Goal: Task Accomplishment & Management: Complete application form

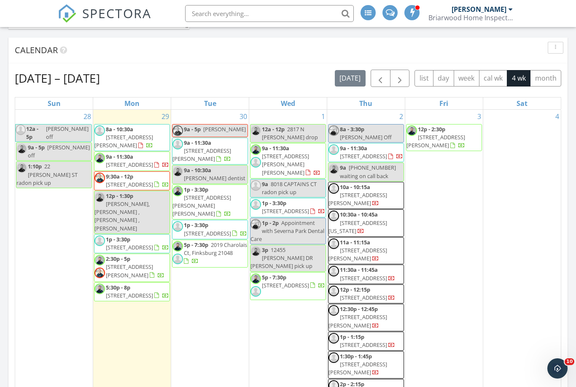
scroll to position [529, 4]
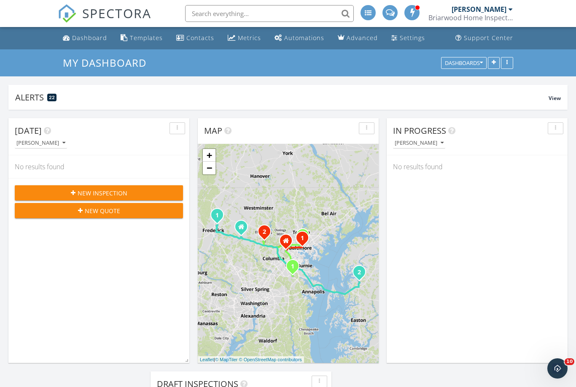
click at [75, 188] on div "New Inspection" at bounding box center [99, 192] width 155 height 9
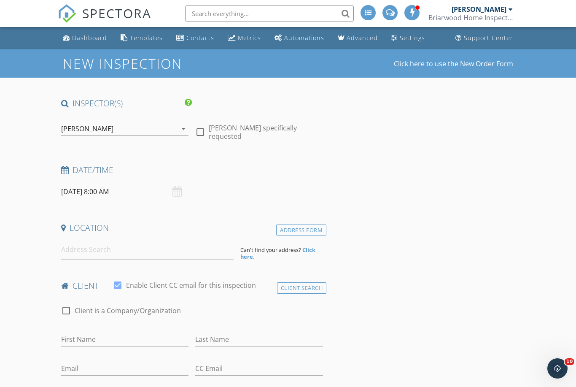
click at [185, 129] on icon "arrow_drop_down" at bounding box center [183, 129] width 10 height 10
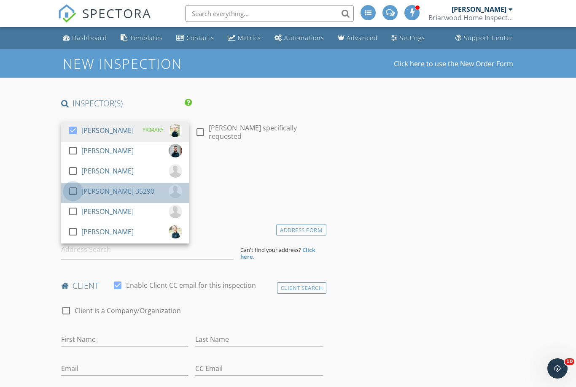
click at [71, 186] on div at bounding box center [73, 191] width 14 height 14
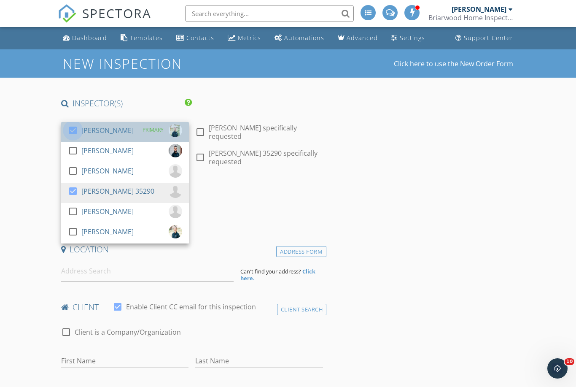
click at [70, 128] on div at bounding box center [73, 130] width 14 height 14
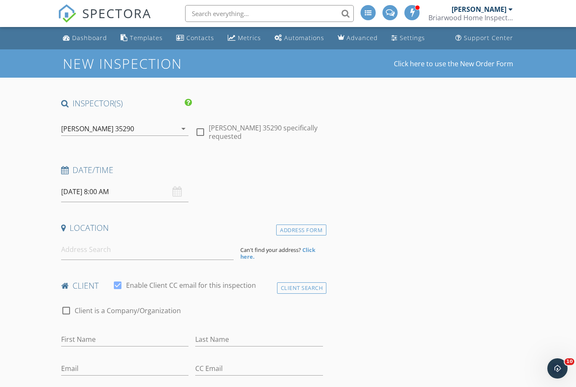
click at [87, 188] on input "09/30/2025 8:00 AM" at bounding box center [125, 191] width 128 height 21
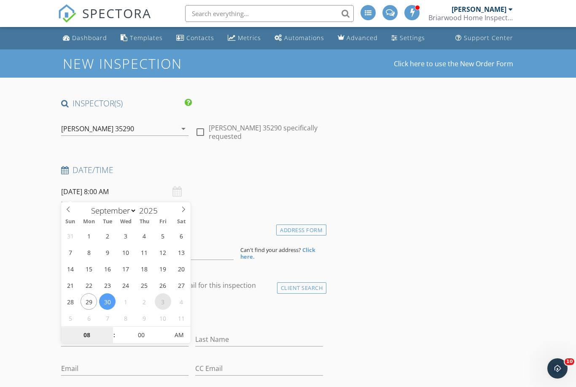
select select "9"
type input "10/03/2025 8:00 AM"
type input "9"
type input "10/03/2025 9:00 AM"
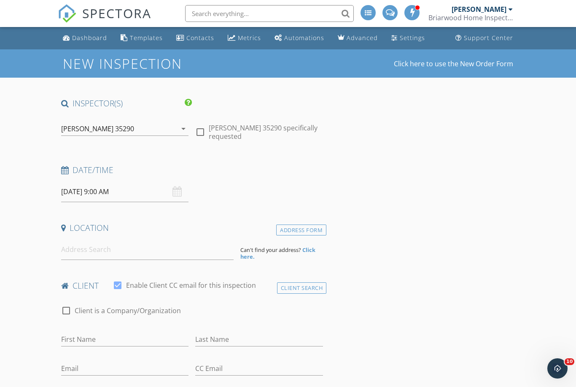
click at [84, 239] on input at bounding box center [147, 249] width 172 height 21
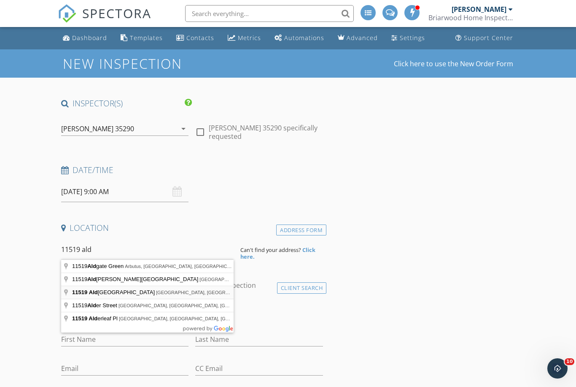
type input "11519 Aldburg Way, Germantown, MD, USA"
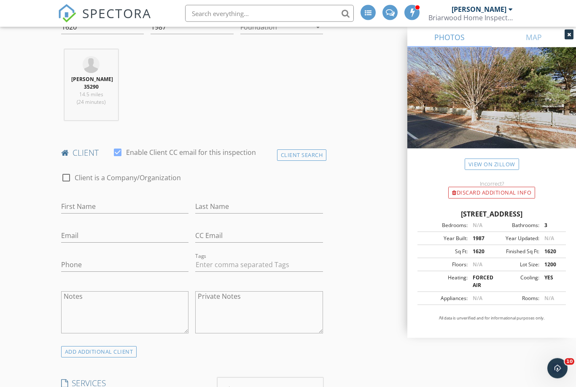
scroll to position [346, 0]
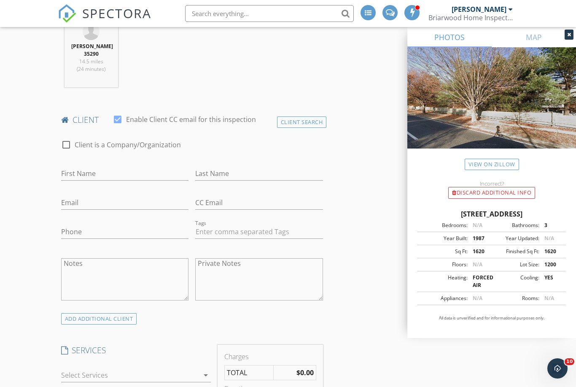
click at [75, 160] on div "First Name" at bounding box center [125, 174] width 134 height 29
click at [73, 178] on input "First Name" at bounding box center [125, 174] width 128 height 14
type input "Goral"
type input "Khatta"
click at [86, 202] on input "Email" at bounding box center [125, 203] width 128 height 14
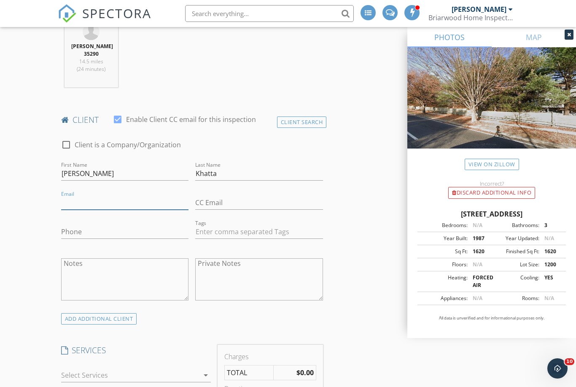
click at [88, 197] on input "Email" at bounding box center [125, 203] width 128 height 14
paste input "mailto:khattagoral@gmail.com"
type input "khattagoral@gmail.com"
click at [97, 225] on input "Phone" at bounding box center [125, 232] width 128 height 14
click at [91, 229] on input "Phone" at bounding box center [125, 232] width 128 height 14
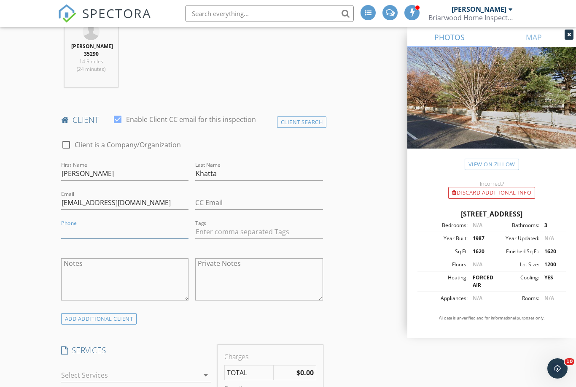
paste input "443-285-9775"
type input "443-285-9775"
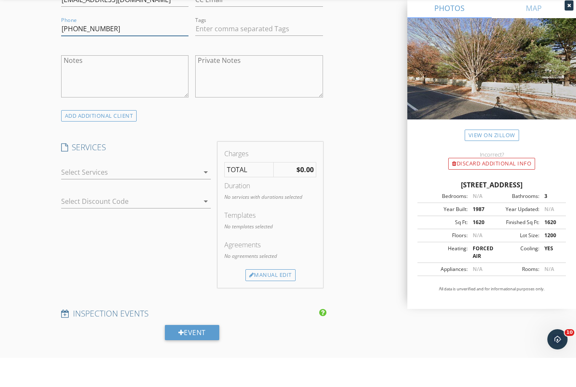
scroll to position [522, 0]
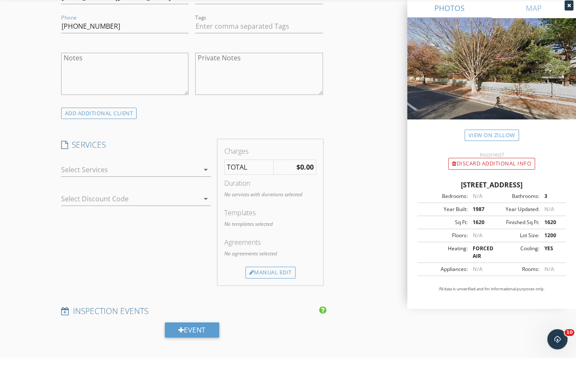
click at [207, 194] on icon "arrow_drop_down" at bounding box center [206, 199] width 10 height 10
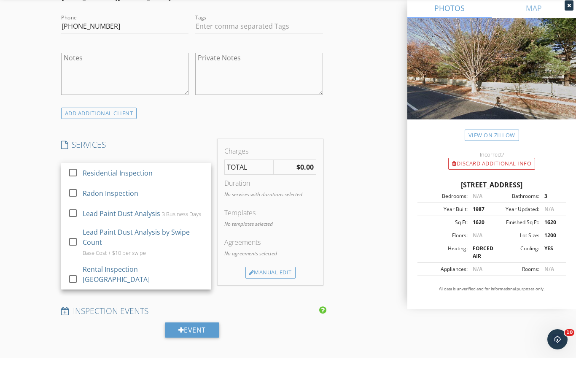
scroll to position [551, 0]
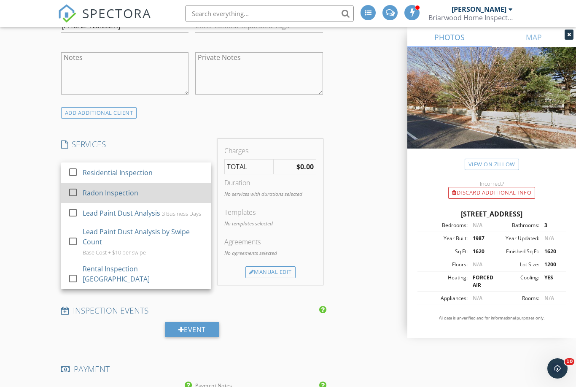
click at [75, 194] on div at bounding box center [73, 192] width 14 height 14
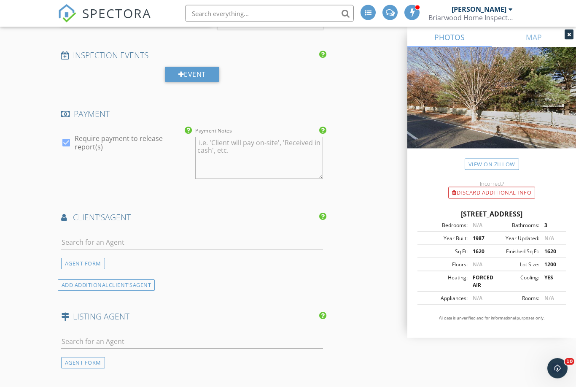
click at [99, 231] on div at bounding box center [192, 244] width 262 height 27
click at [104, 241] on input "text" at bounding box center [192, 242] width 262 height 14
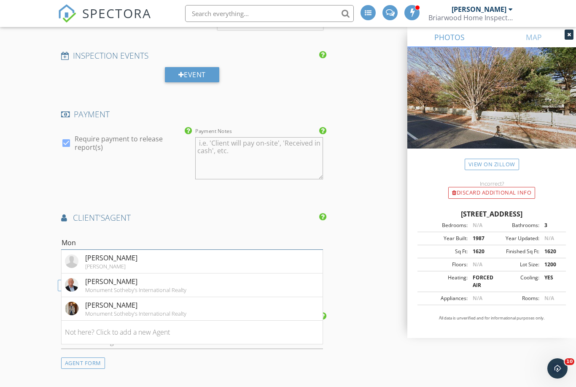
type input "Moni"
click at [88, 256] on div "Monika Krunkaitis" at bounding box center [111, 258] width 52 height 10
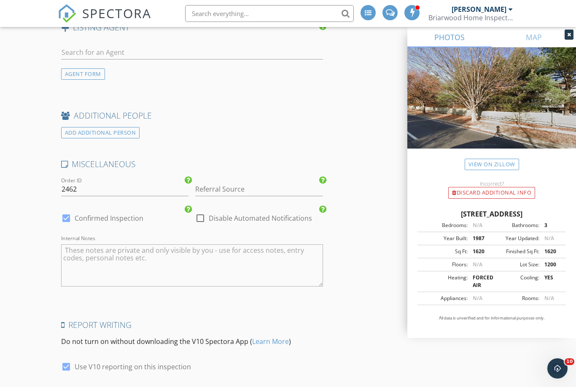
scroll to position [1295, 0]
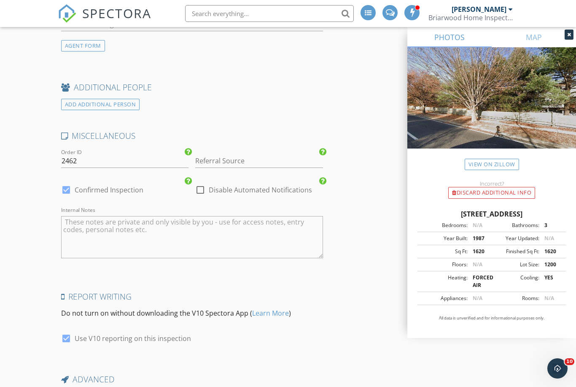
click at [90, 234] on textarea "Internal Notes" at bounding box center [192, 237] width 262 height 42
type textarea "V"
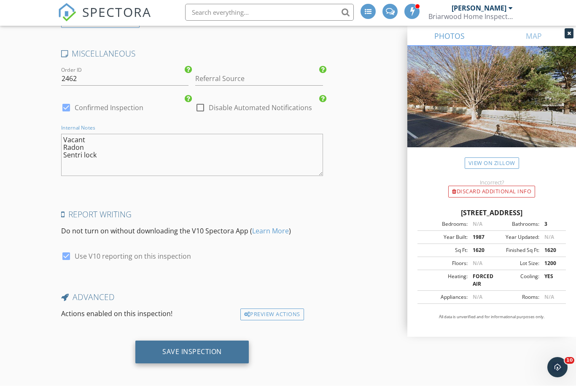
type textarea "Vacant Radon Sentri lock"
click at [212, 351] on div "Save Inspection" at bounding box center [191, 352] width 59 height 8
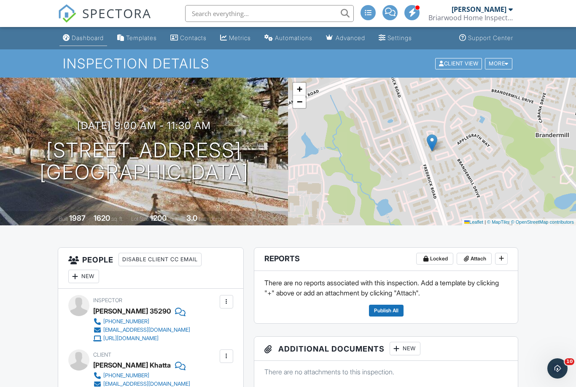
click at [83, 38] on div "Dashboard" at bounding box center [88, 37] width 32 height 7
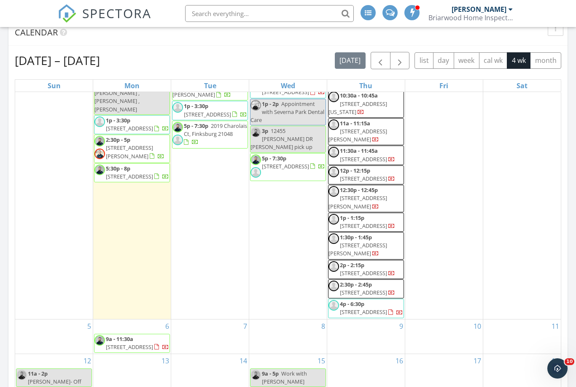
scroll to position [152, 0]
click at [121, 343] on span "[STREET_ADDRESS]" at bounding box center [129, 347] width 47 height 8
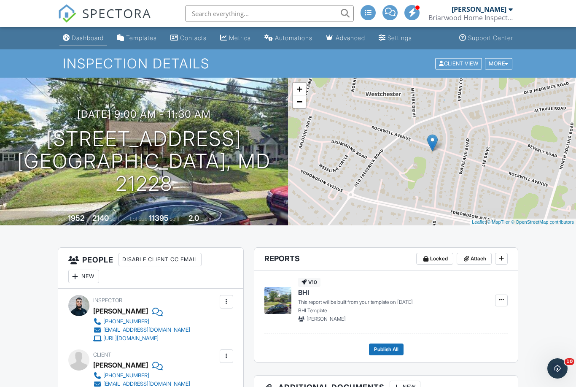
click at [81, 43] on link "Dashboard" at bounding box center [83, 38] width 48 height 16
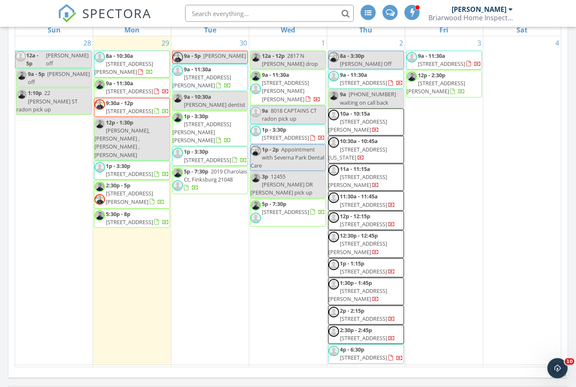
scroll to position [534, 0]
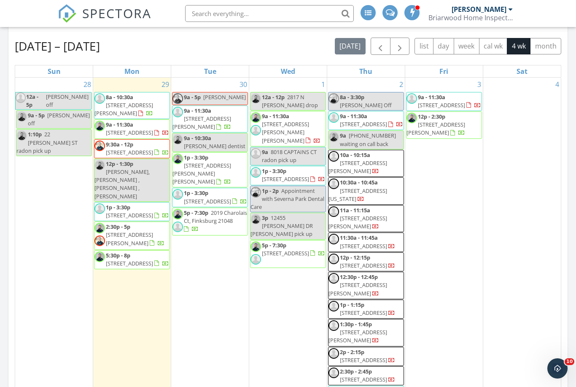
click at [100, 263] on span "5:30p - 8p [STREET_ADDRESS]" at bounding box center [131, 259] width 75 height 16
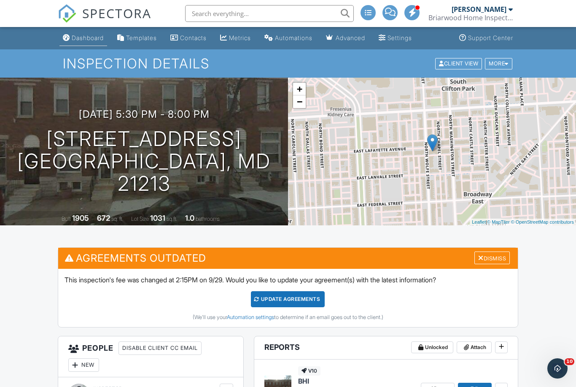
click at [92, 40] on div "Dashboard" at bounding box center [88, 37] width 32 height 7
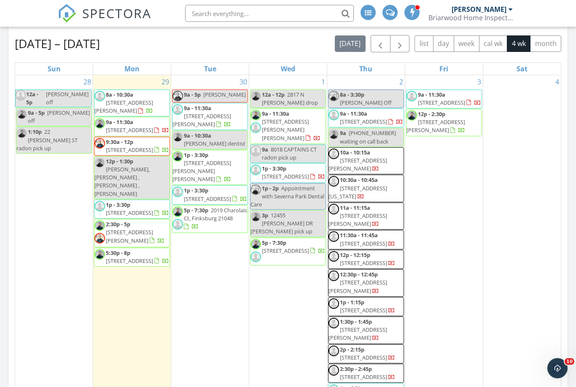
scroll to position [537, 0]
click at [219, 211] on span "2019 Charolais Ct, Finksburg 21048" at bounding box center [215, 214] width 63 height 16
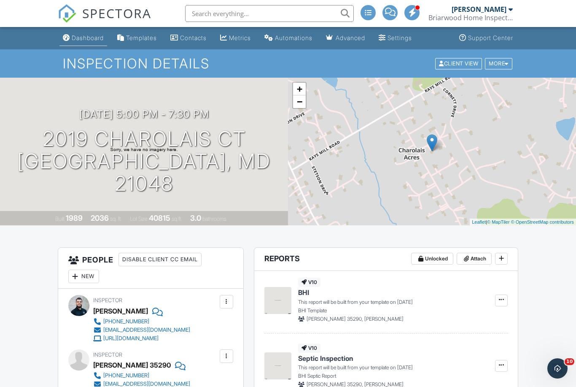
click at [82, 37] on div "Dashboard" at bounding box center [88, 37] width 32 height 7
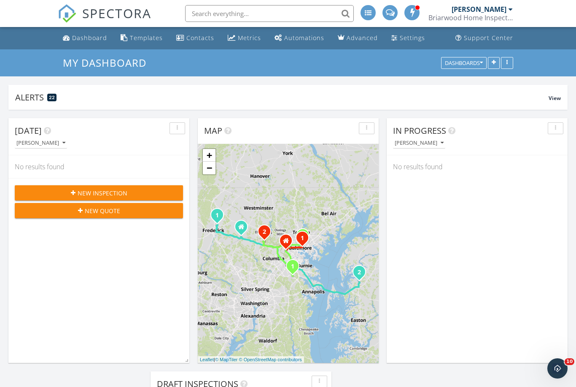
click at [86, 303] on div "Today Tyler Armstrong No results found New Inspection New Quote" at bounding box center [98, 240] width 181 height 245
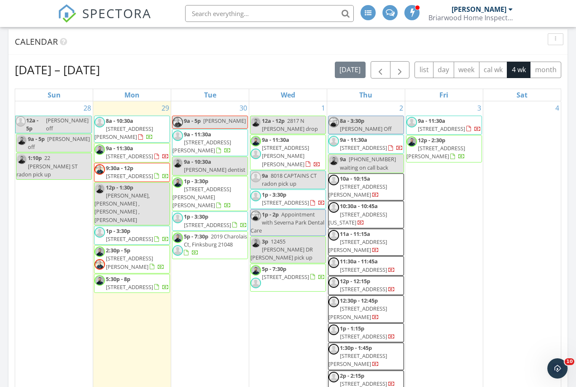
scroll to position [4, 4]
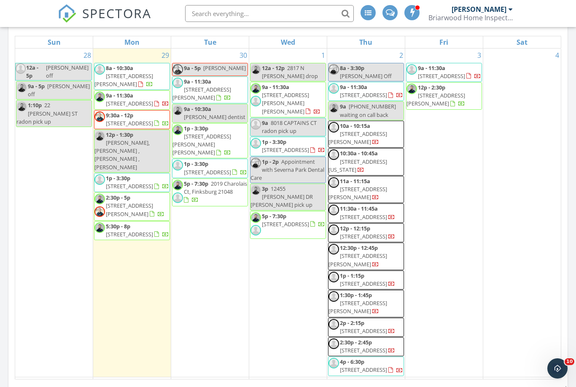
scroll to position [539, 0]
